Goal: Find specific page/section: Find specific page/section

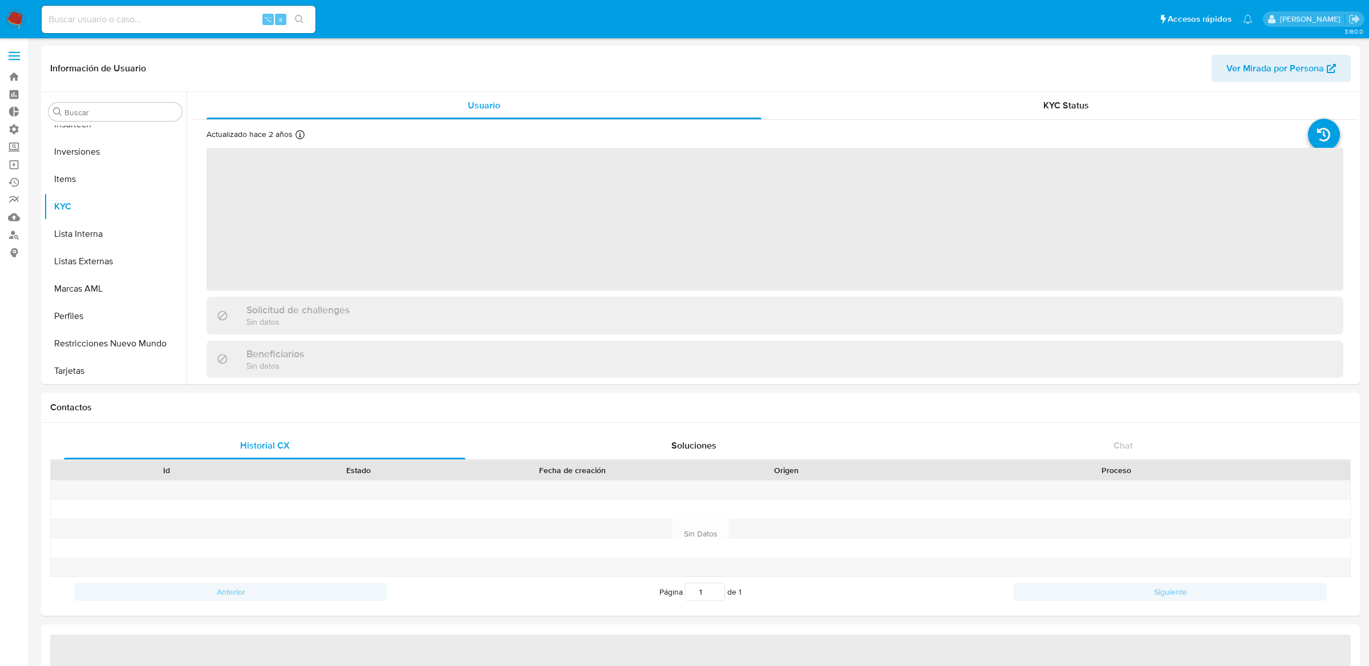
scroll to position [536, 0]
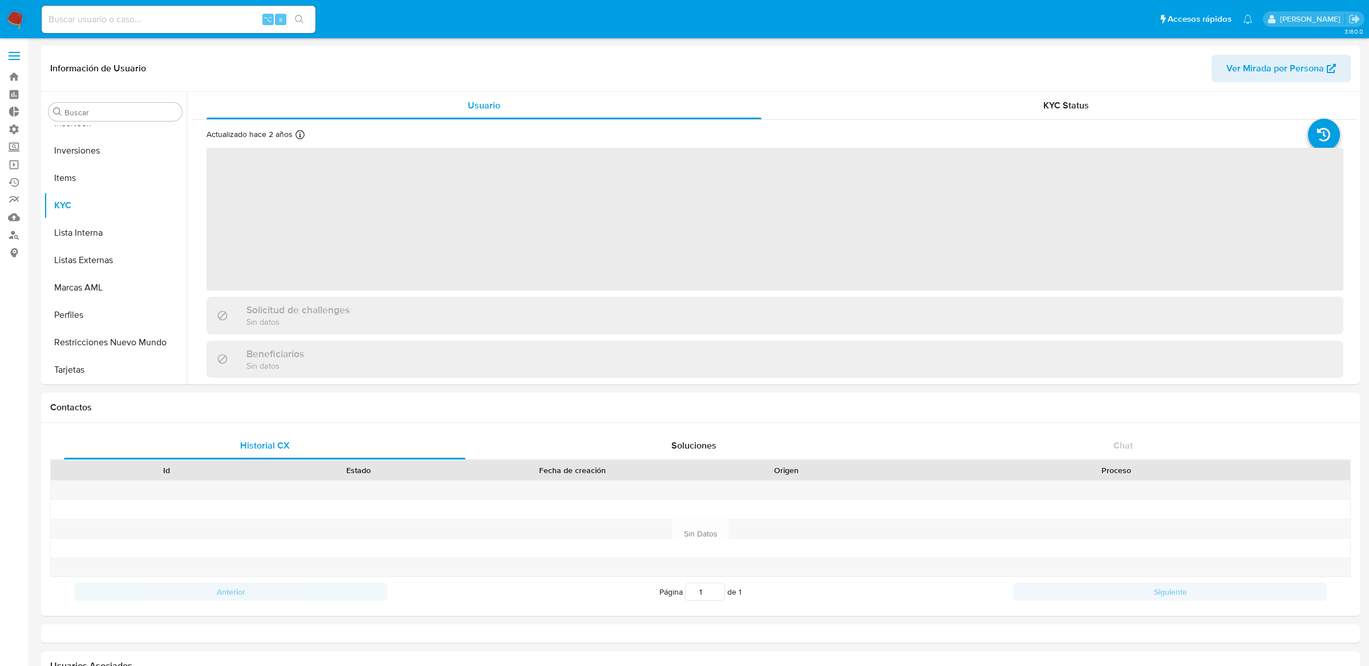
select select "10"
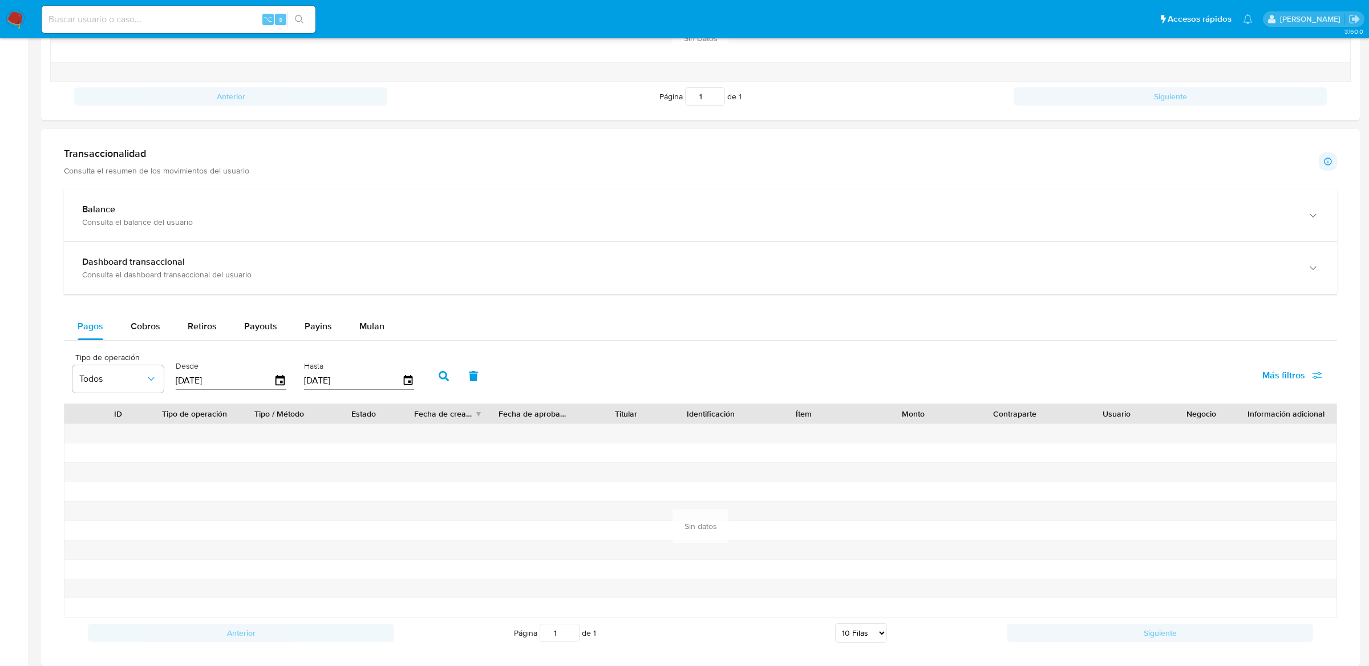
scroll to position [0, 0]
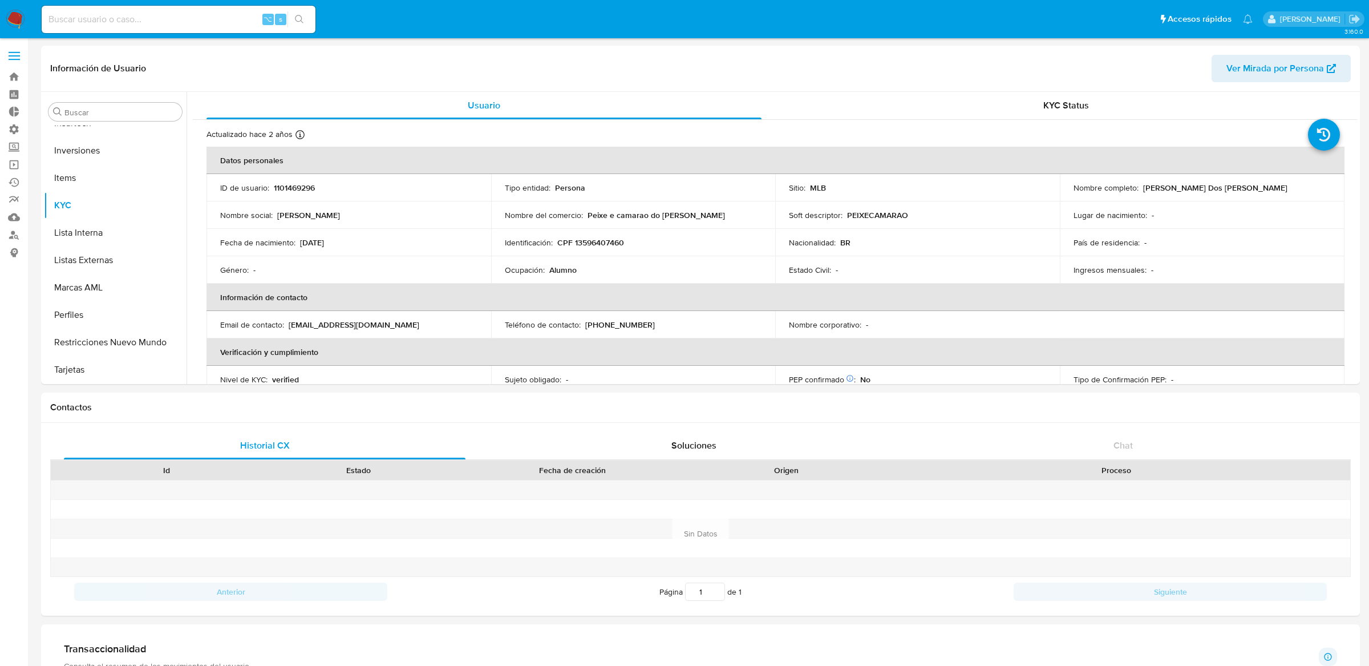
click at [184, 16] on input at bounding box center [179, 19] width 274 height 15
type input "ericmalcangi"
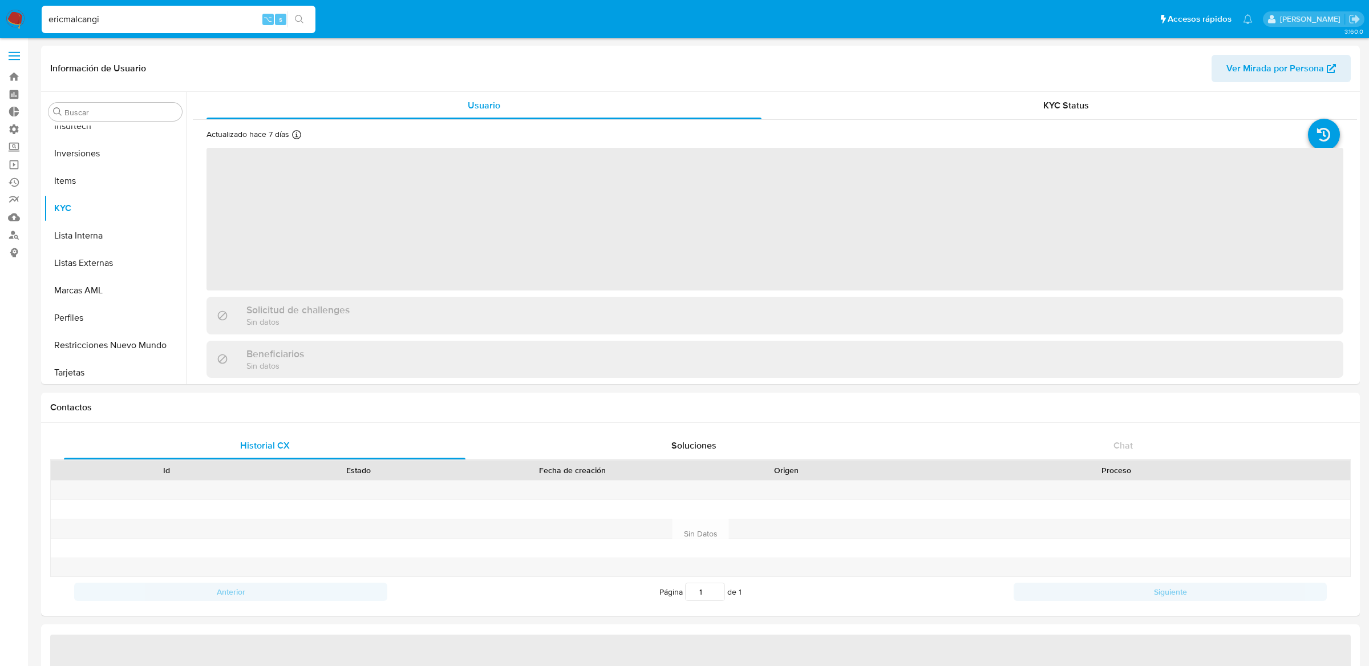
scroll to position [536, 0]
select select "10"
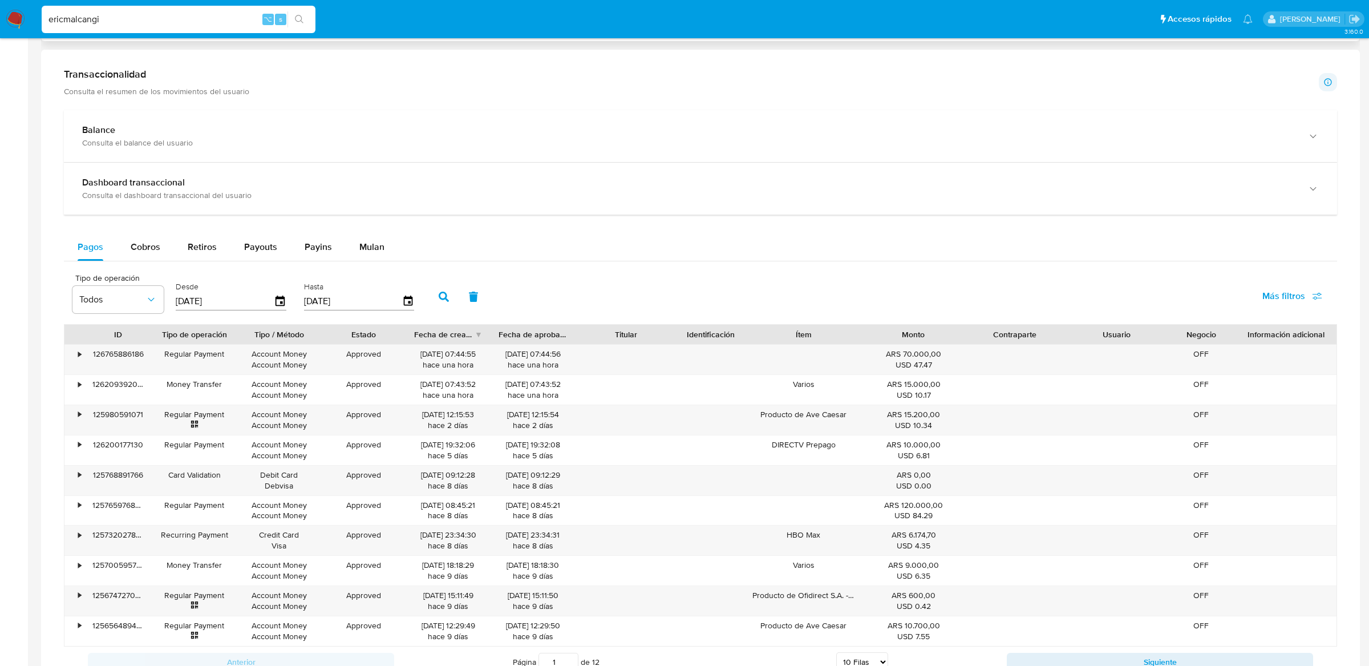
scroll to position [633, 0]
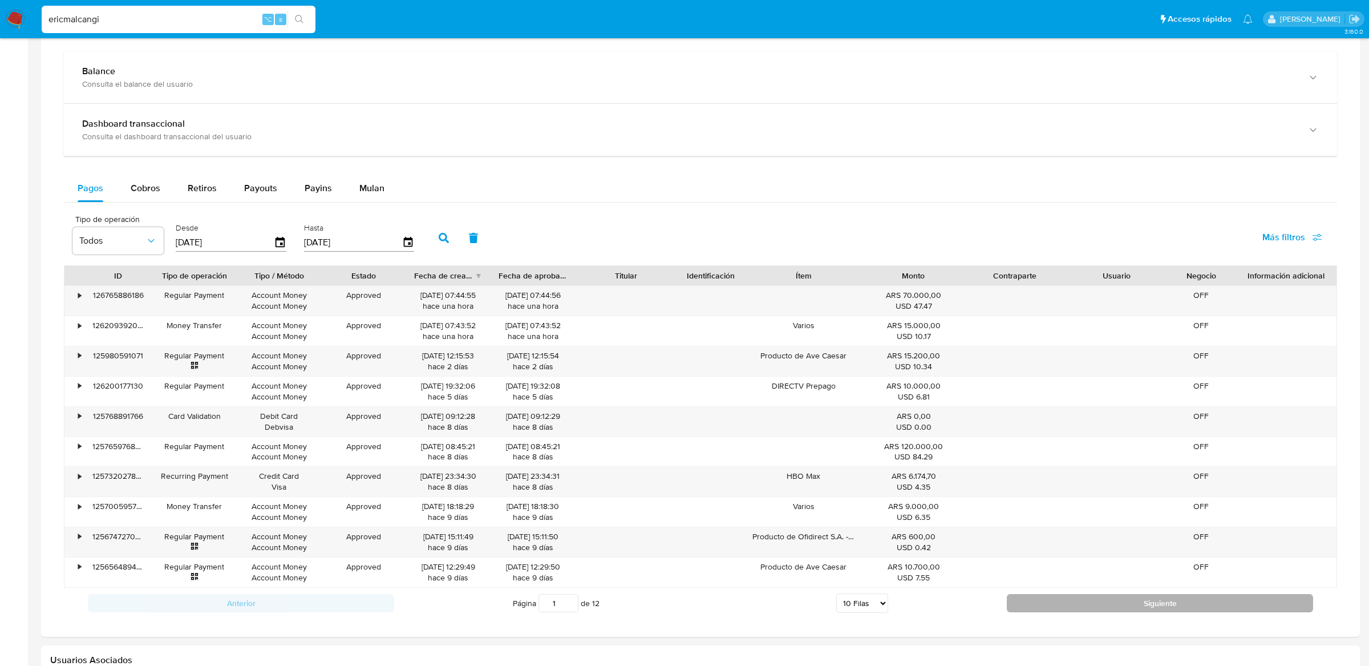
click at [1055, 608] on button "Siguiente" at bounding box center [1160, 603] width 306 height 18
type input "5"
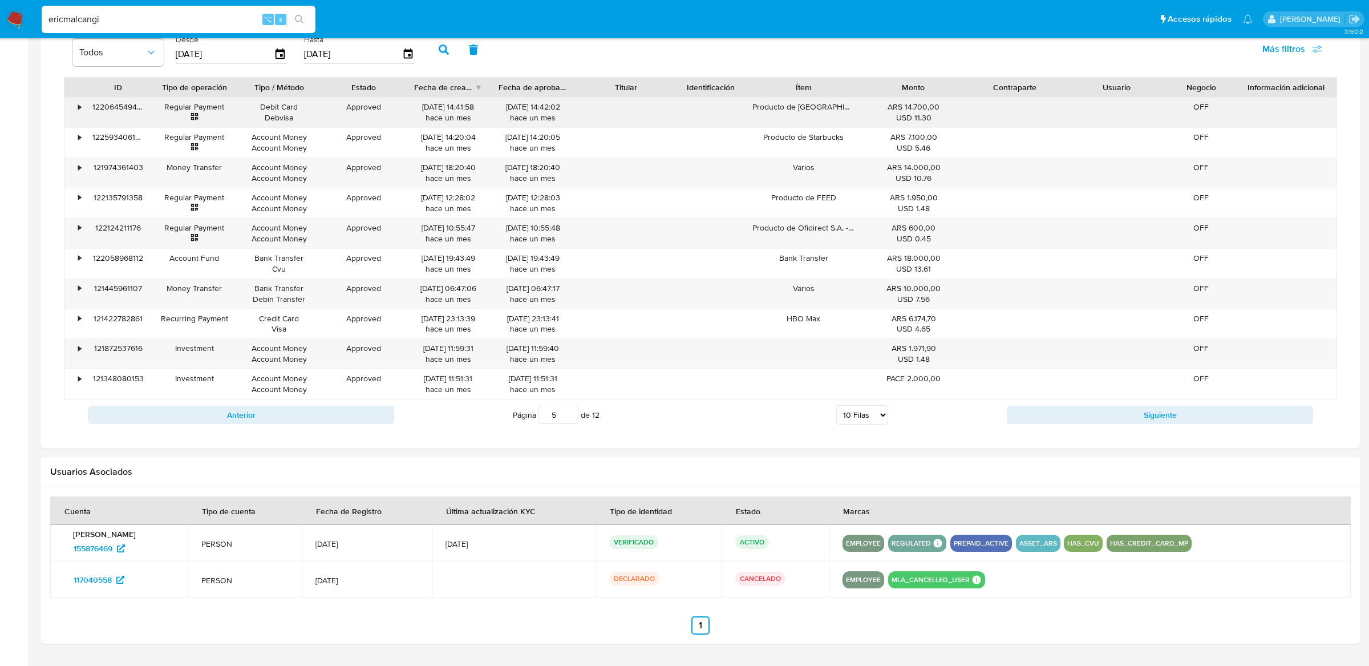
scroll to position [859, 0]
